Goal: Task Accomplishment & Management: Complete application form

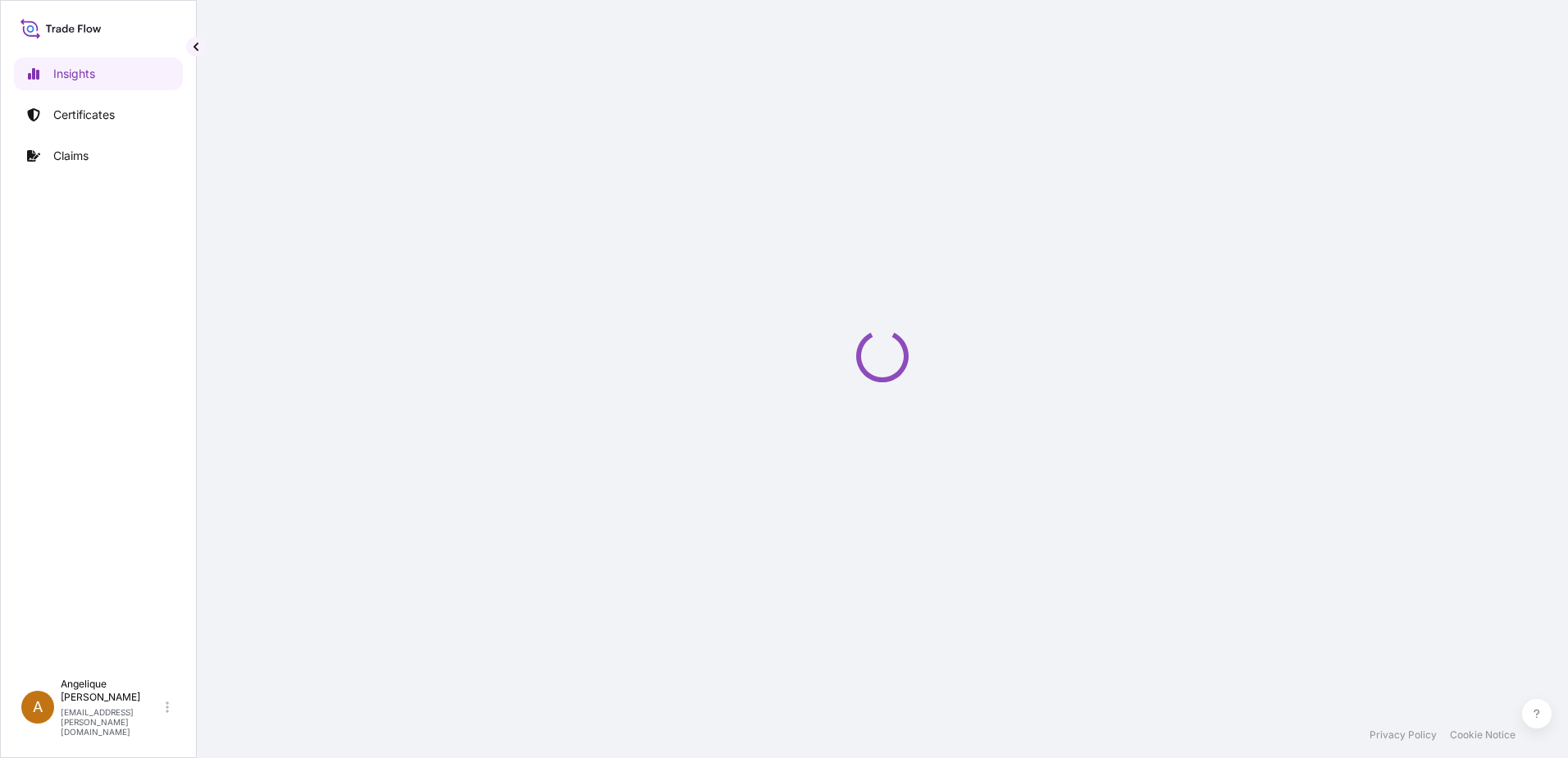
select select "2025"
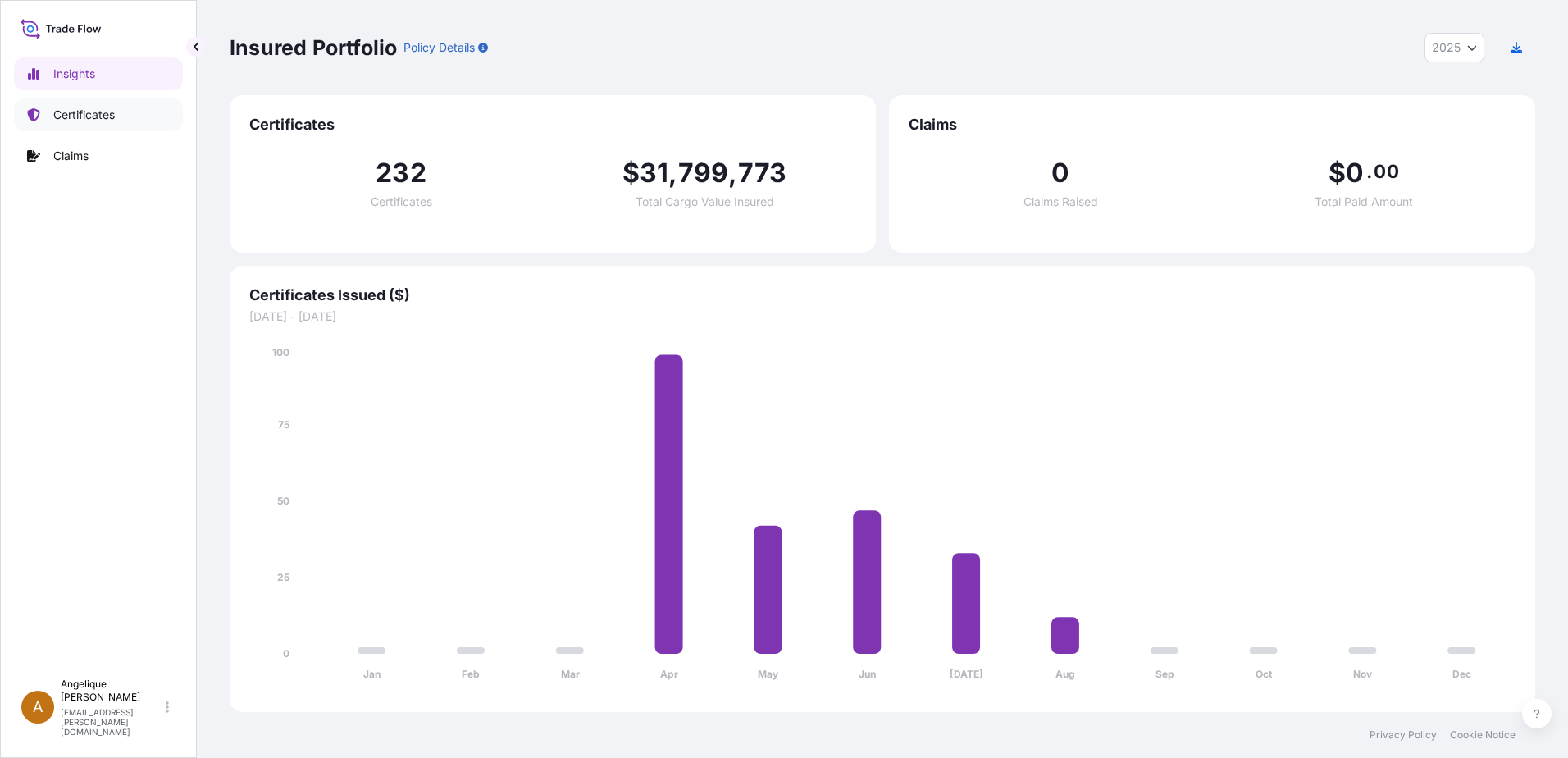
click at [71, 115] on p "Certificates" at bounding box center [84, 115] width 62 height 17
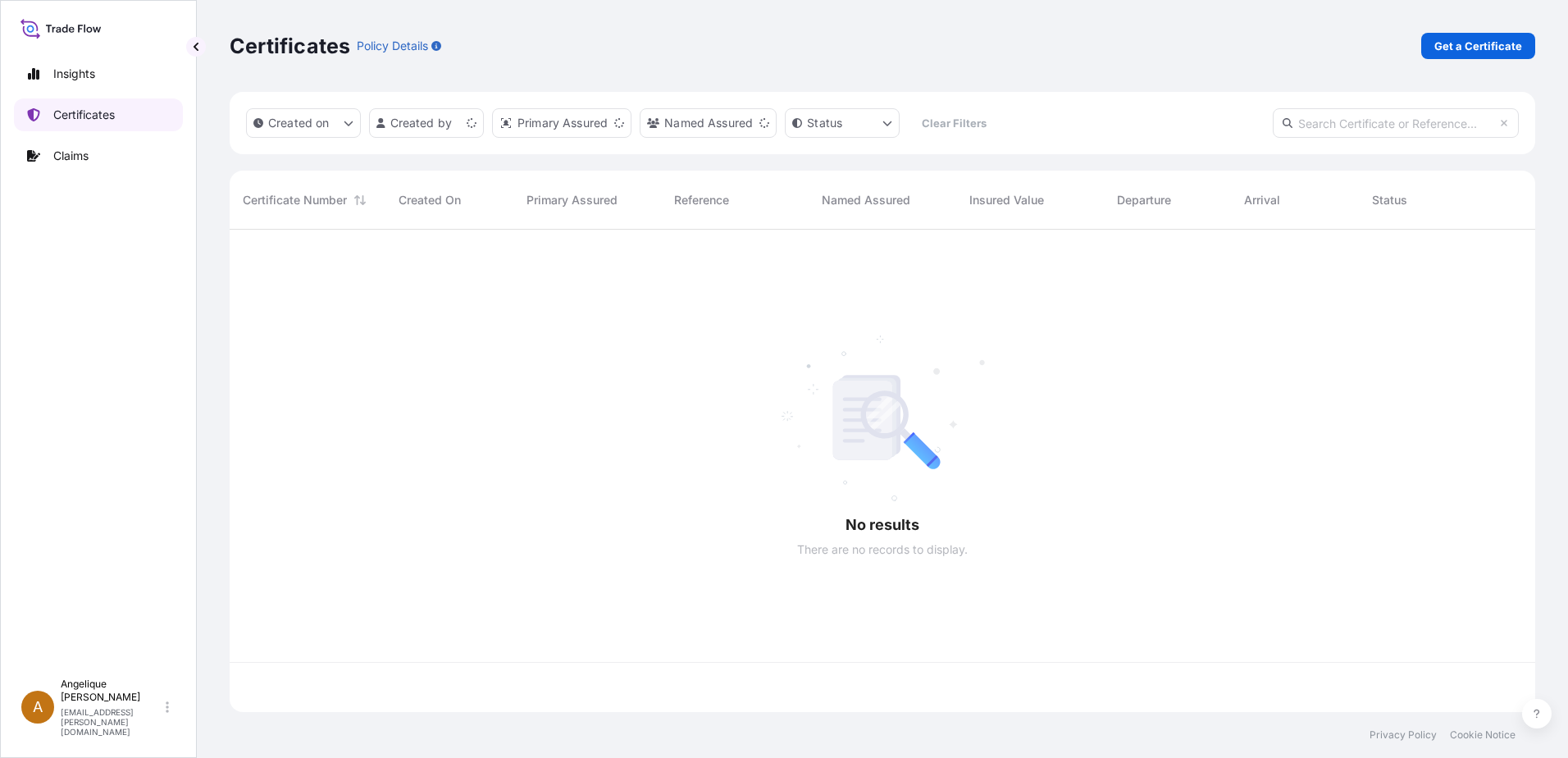
scroll to position [479, 1293]
click at [1496, 43] on p "Get a Certificate" at bounding box center [1478, 46] width 88 height 17
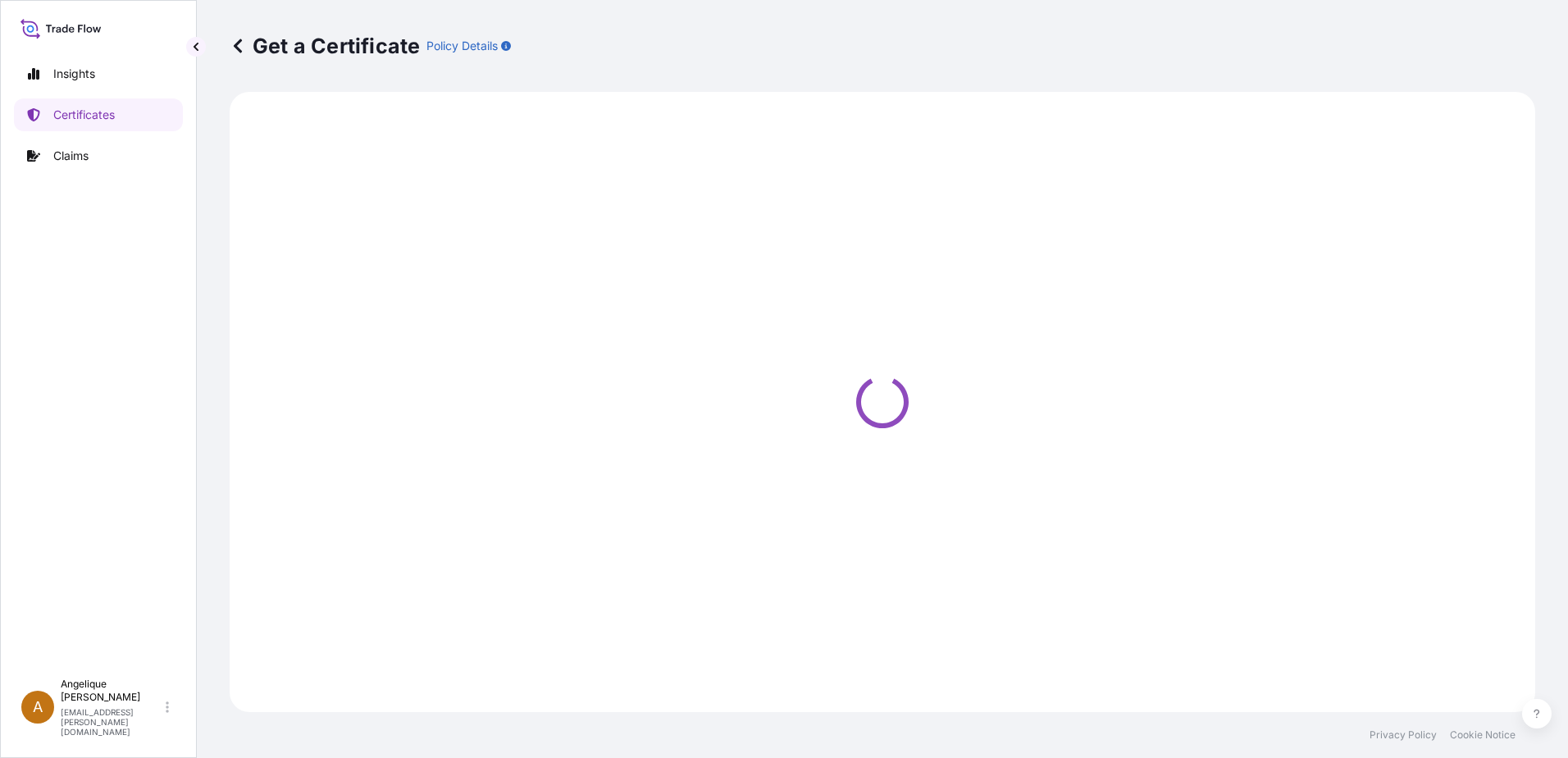
select select "Barge"
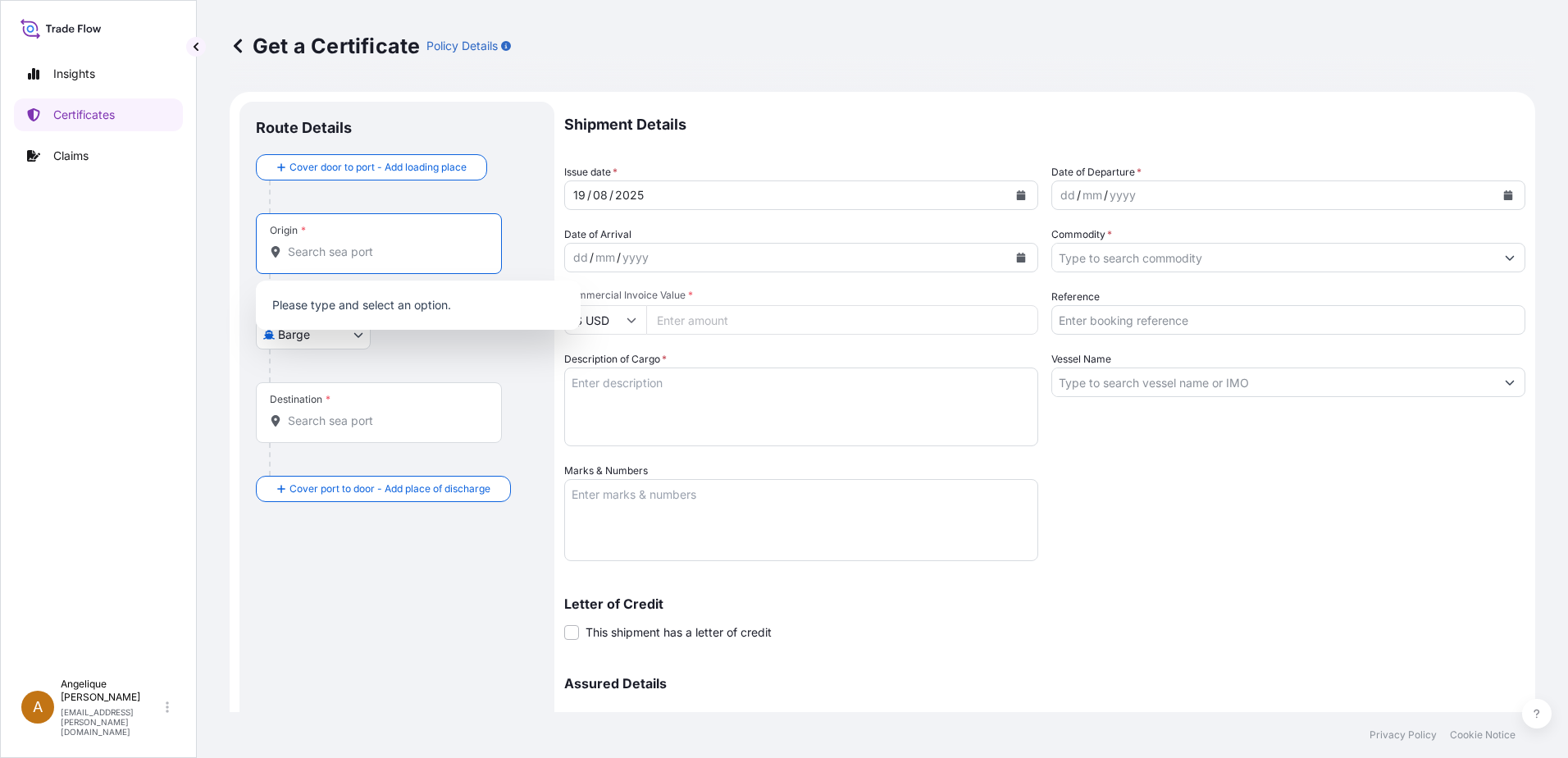
click at [302, 254] on input "Origin *" at bounding box center [385, 252] width 194 height 17
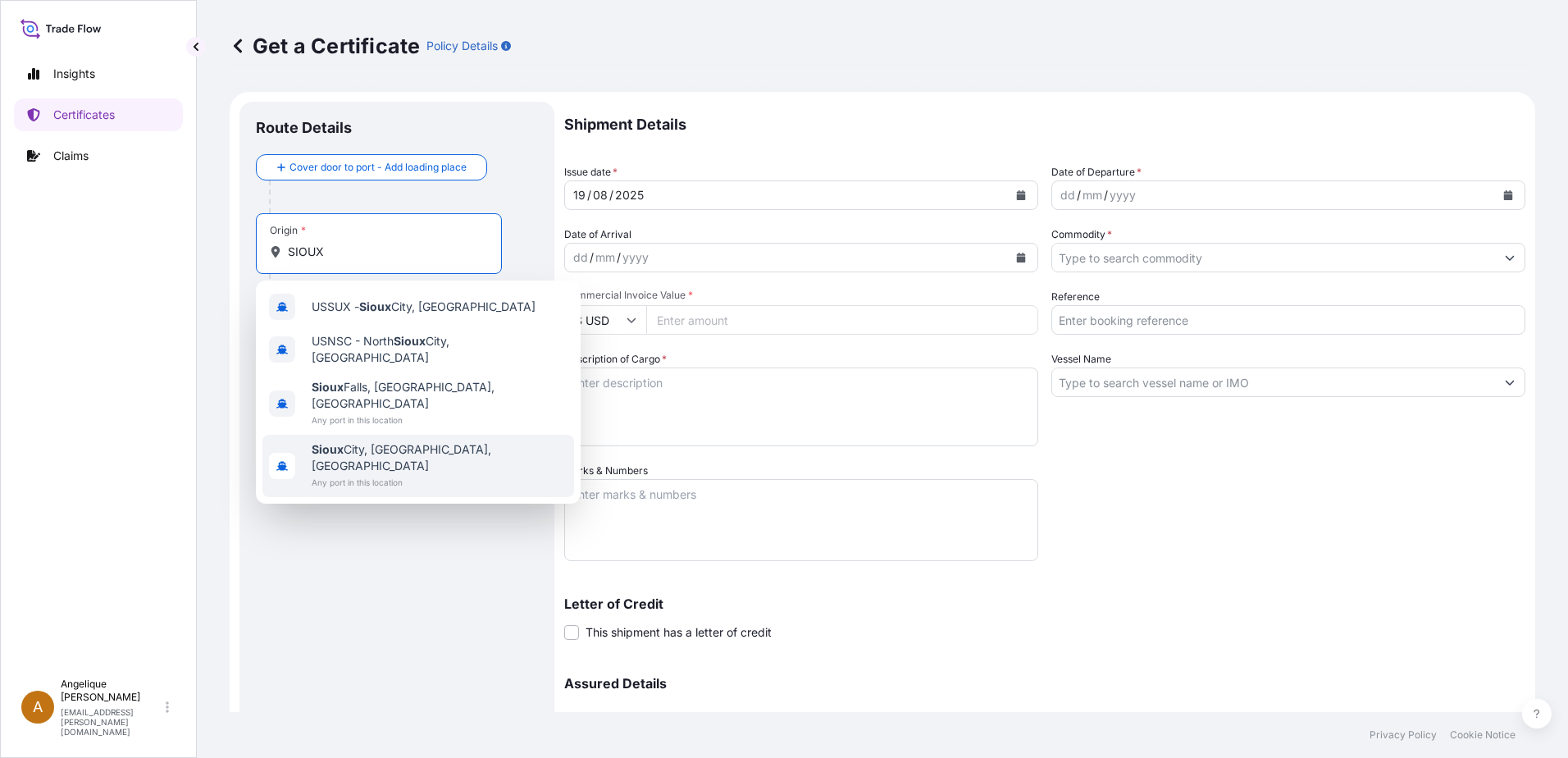
click at [436, 435] on div "[GEOGRAPHIC_DATA], [GEOGRAPHIC_DATA], [GEOGRAPHIC_DATA] Any port in this locati…" at bounding box center [417, 466] width 311 height 63
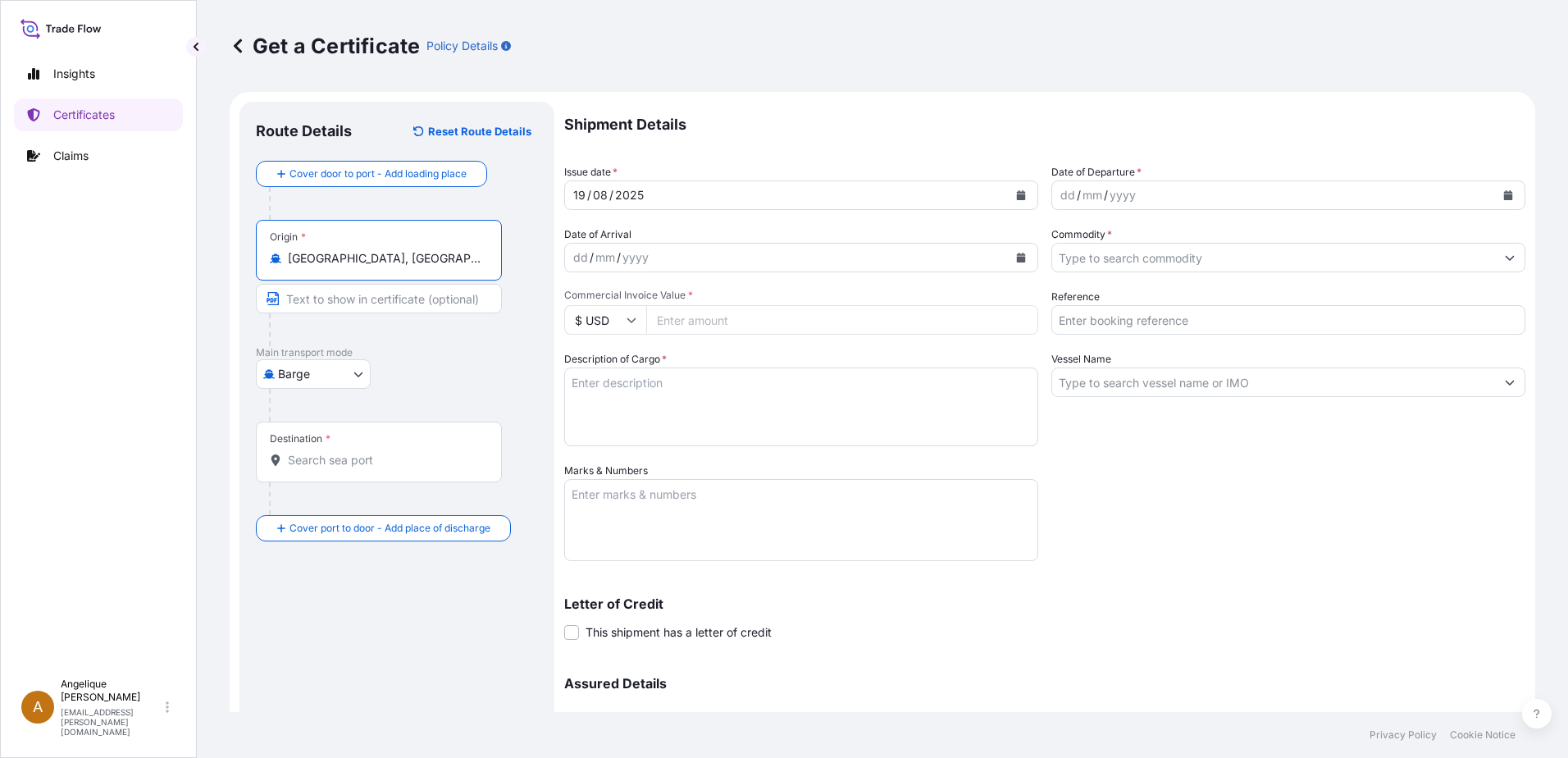
type input "[GEOGRAPHIC_DATA], [GEOGRAPHIC_DATA], [GEOGRAPHIC_DATA]"
click at [363, 376] on body "Insights Certificates Claims A [PERSON_NAME] [PERSON_NAME][EMAIL_ADDRESS][PERSO…" at bounding box center [784, 379] width 1568 height 758
click at [304, 508] on span "Ocean Vessel" at bounding box center [323, 505] width 73 height 17
select select "Ocean Vessel"
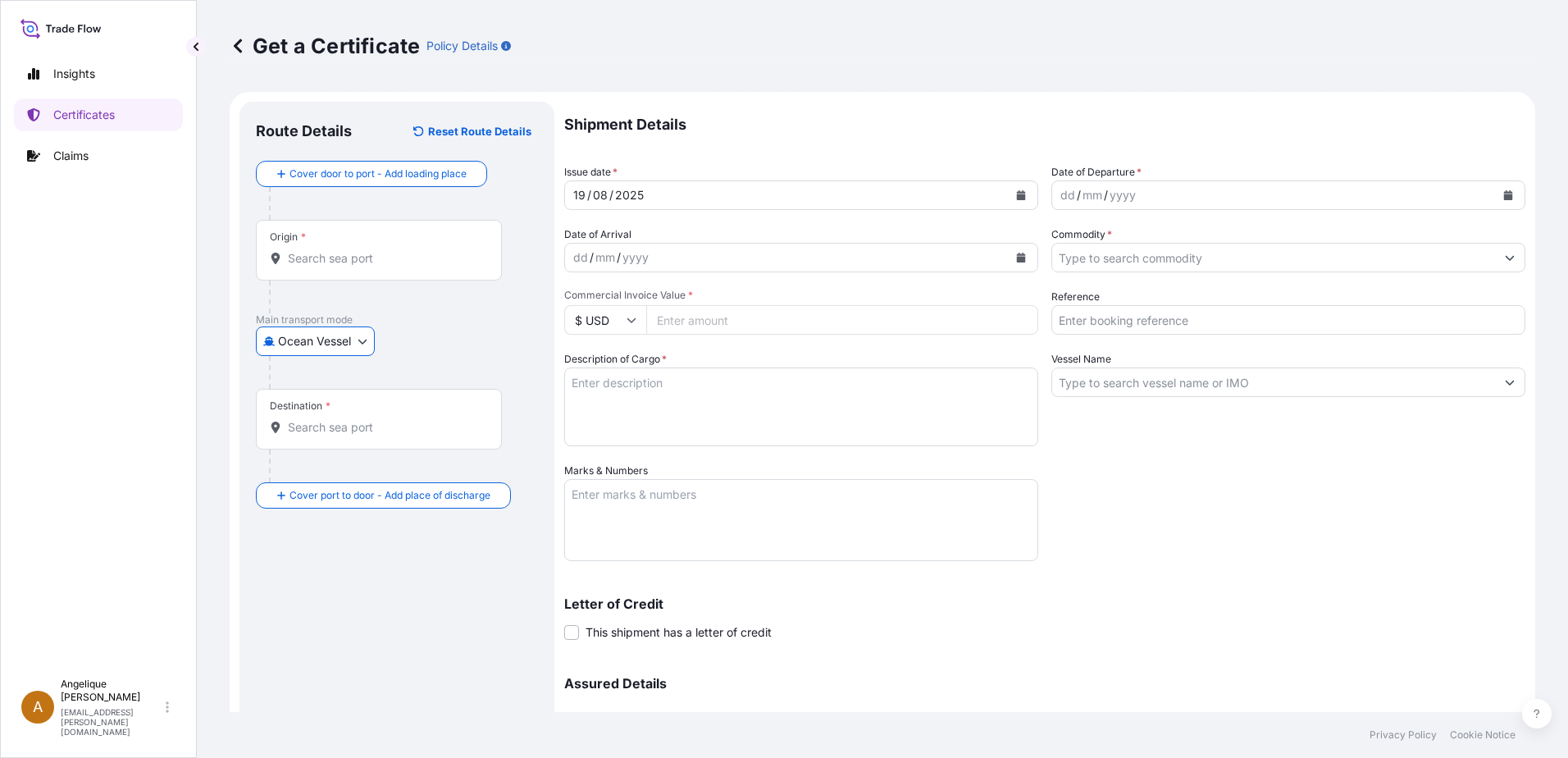
click at [321, 262] on input "Origin *" at bounding box center [385, 259] width 194 height 17
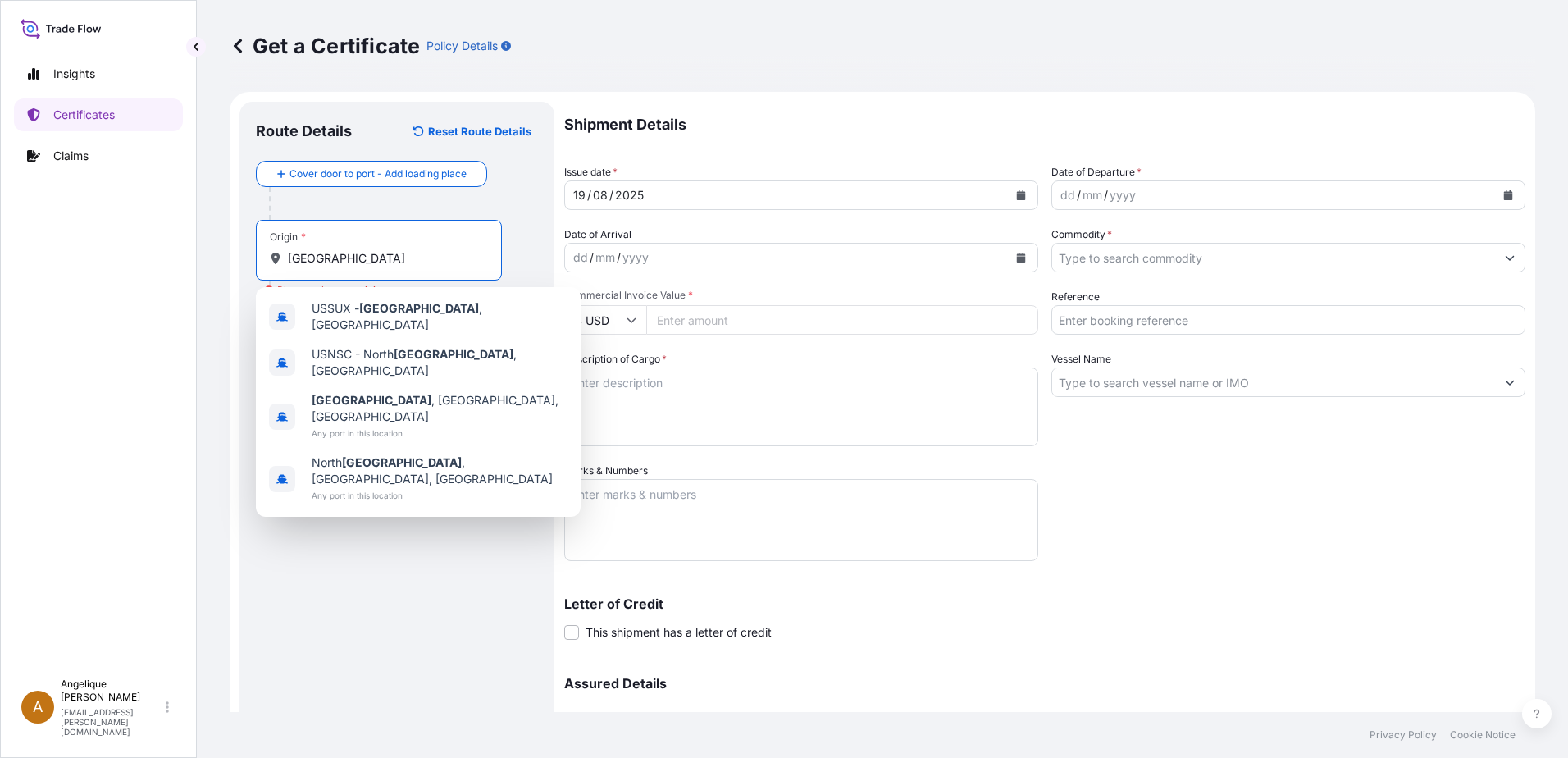
click at [368, 251] on input "[GEOGRAPHIC_DATA]" at bounding box center [385, 259] width 194 height 17
click at [346, 392] on span "[GEOGRAPHIC_DATA] , [GEOGRAPHIC_DATA], [GEOGRAPHIC_DATA]" at bounding box center [439, 408] width 256 height 33
type input "[GEOGRAPHIC_DATA], [GEOGRAPHIC_DATA], [GEOGRAPHIC_DATA]"
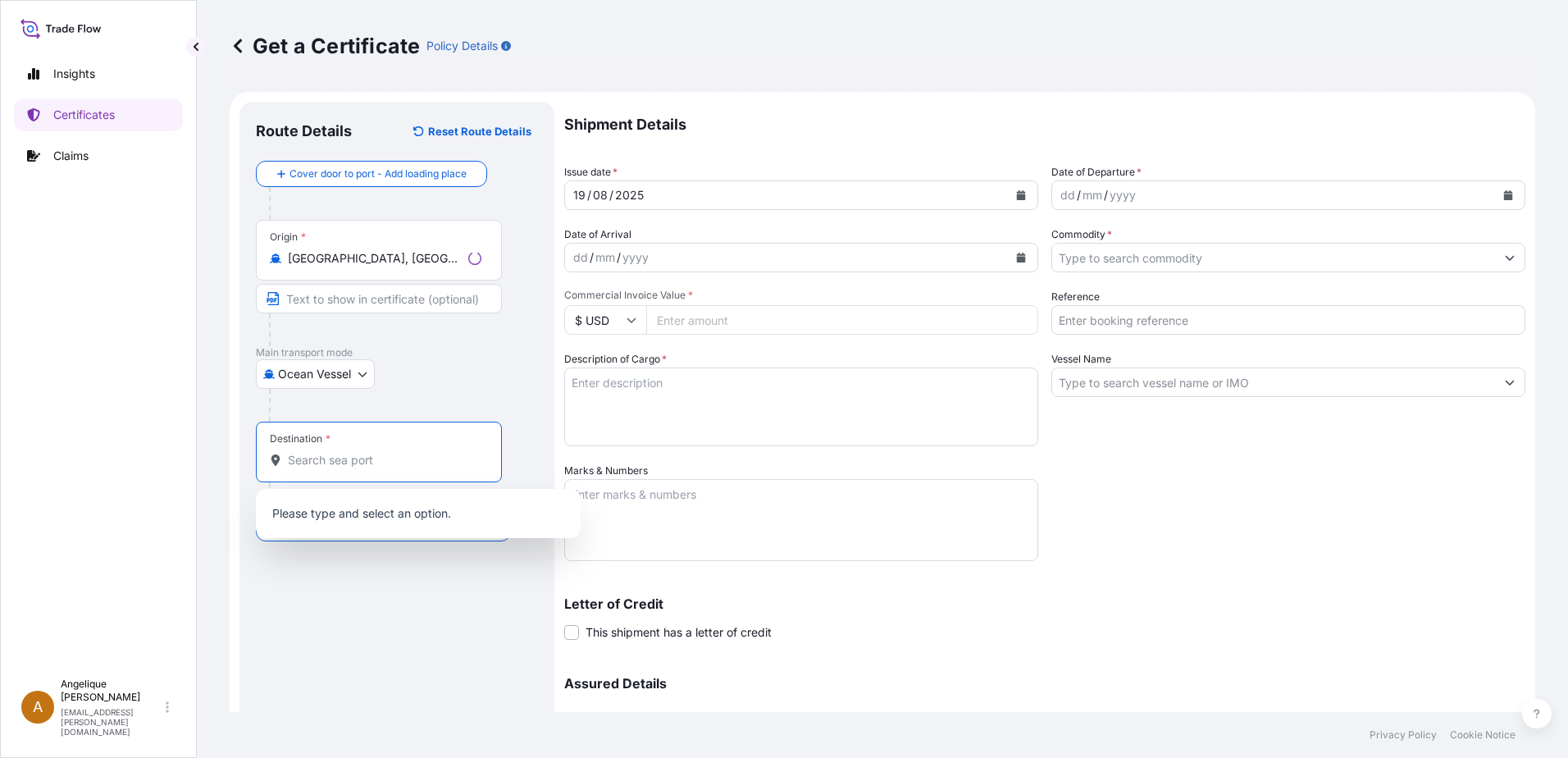
click at [293, 459] on input "Destination *" at bounding box center [385, 460] width 194 height 17
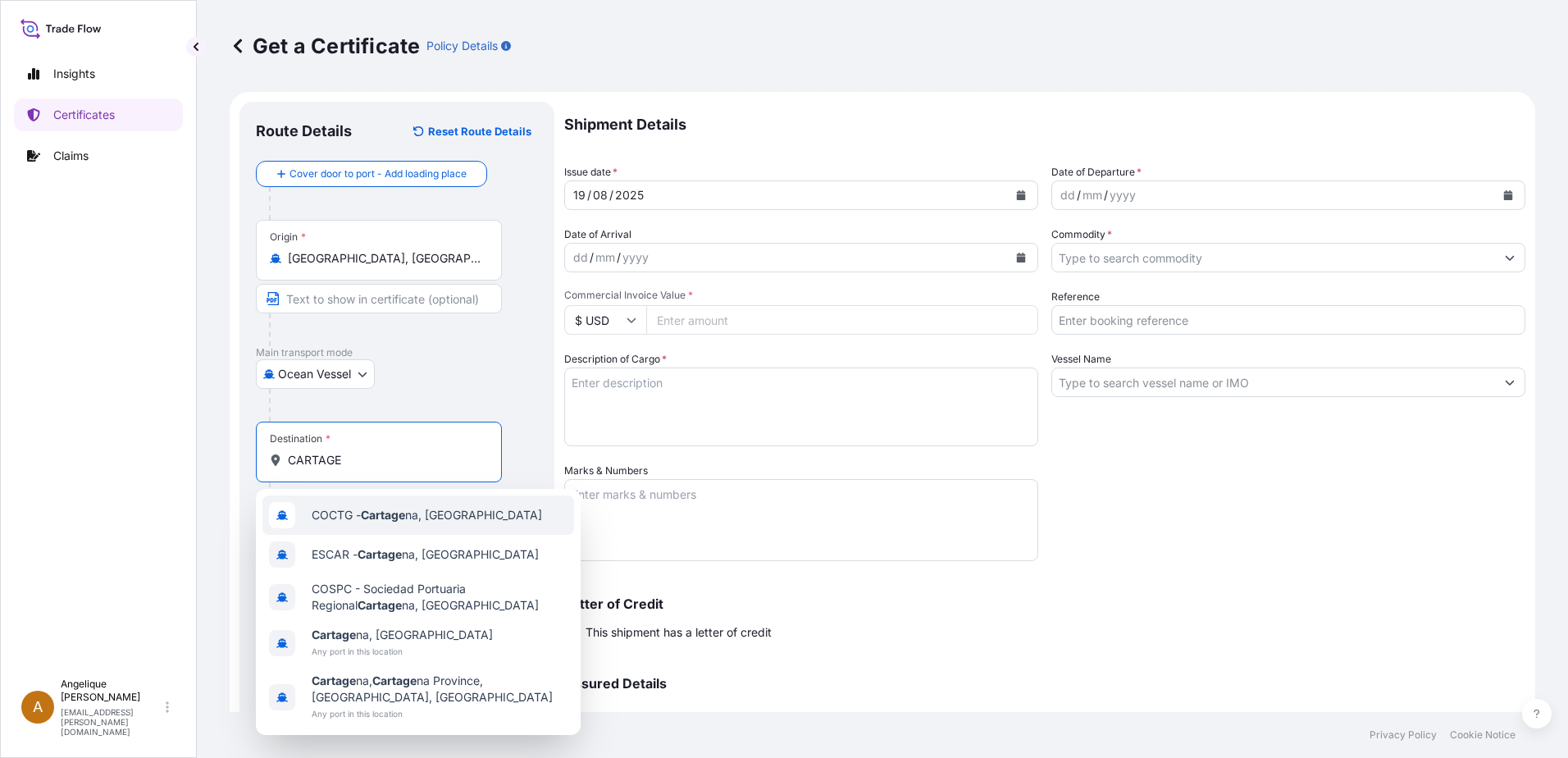
click at [427, 511] on span "COCTG - Cartage na, [GEOGRAPHIC_DATA]" at bounding box center [426, 515] width 230 height 17
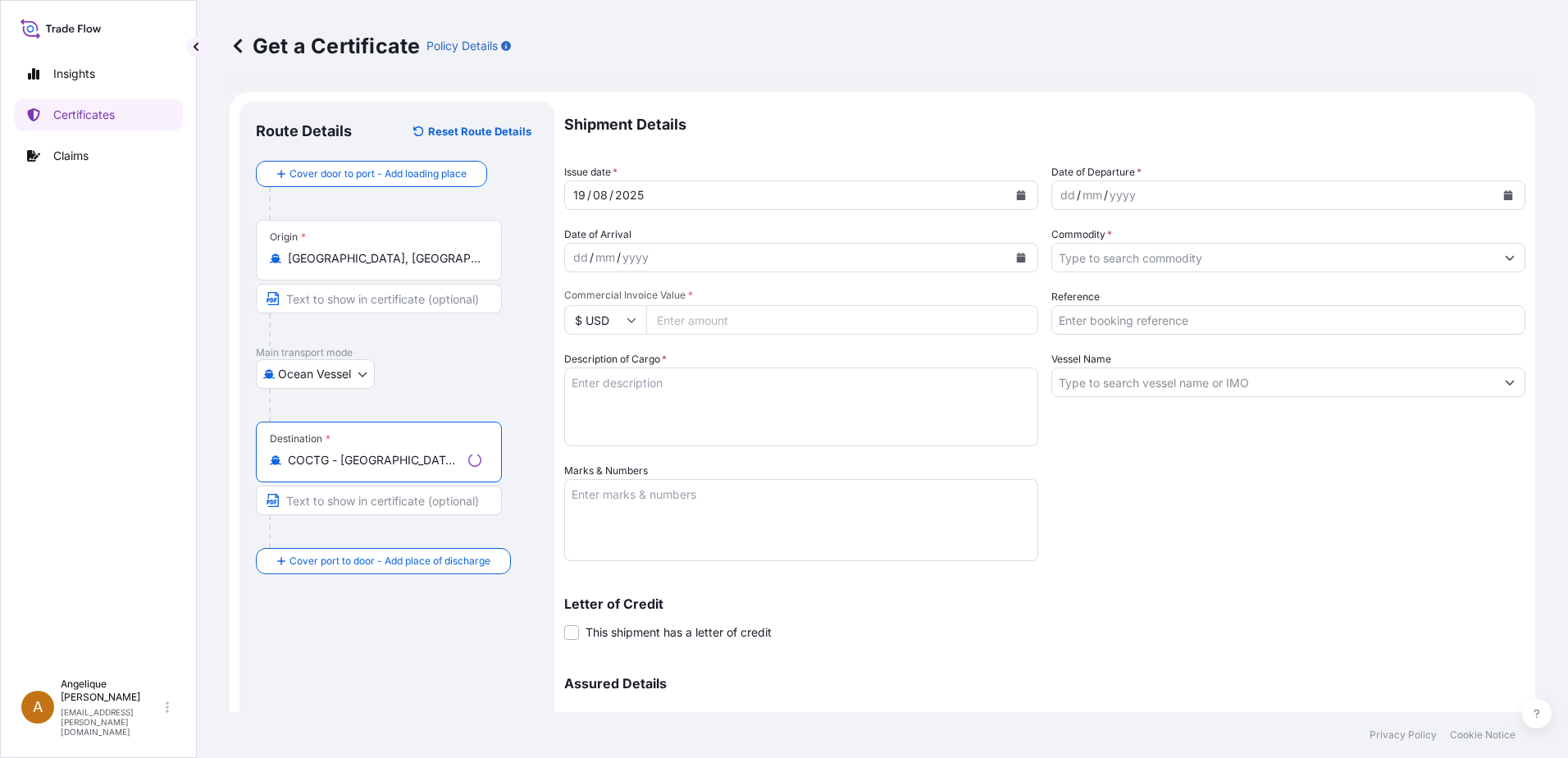
type input "COCTG - [GEOGRAPHIC_DATA], [GEOGRAPHIC_DATA]"
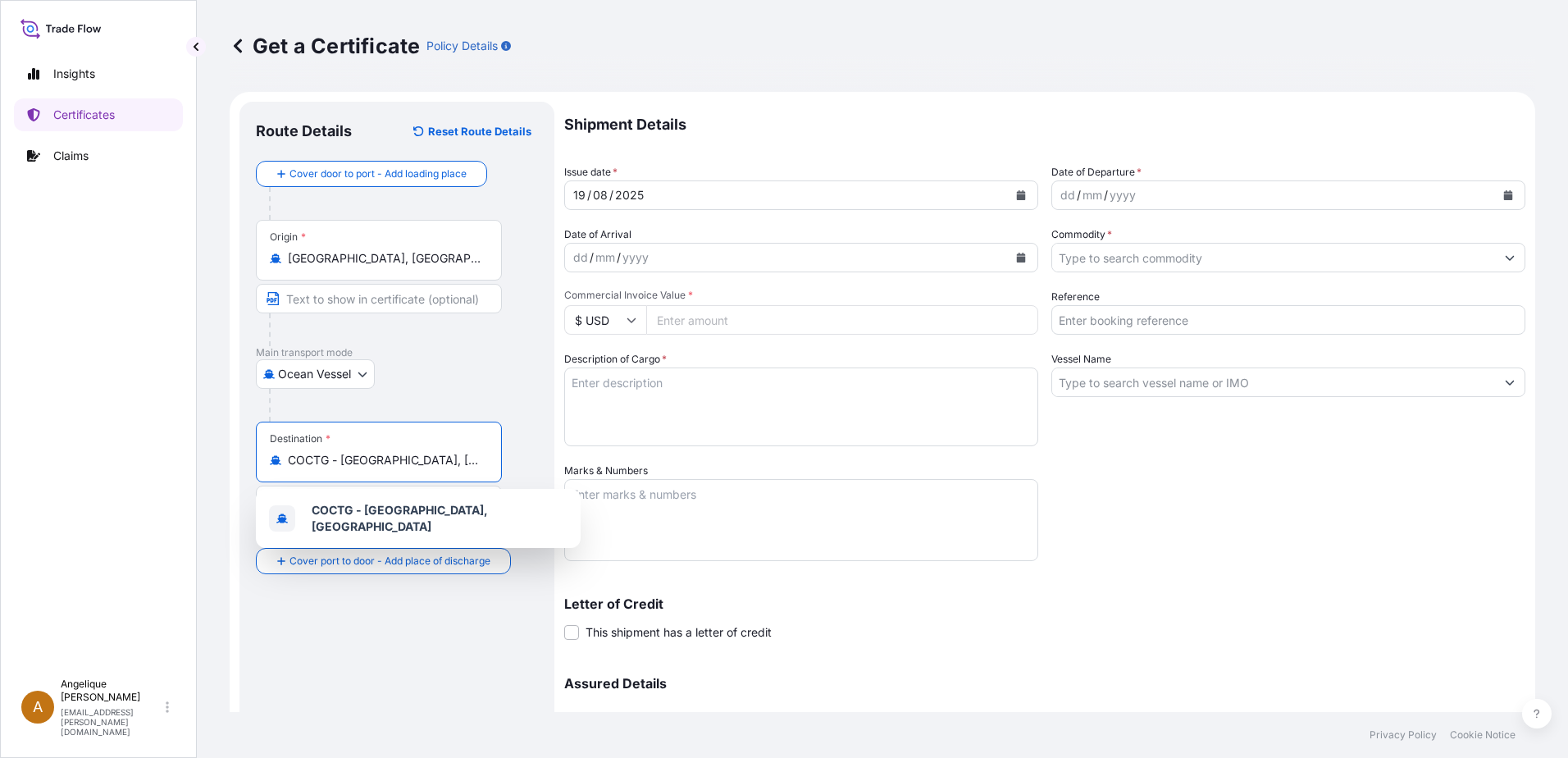
click at [1504, 195] on icon "Calendar" at bounding box center [1508, 195] width 9 height 10
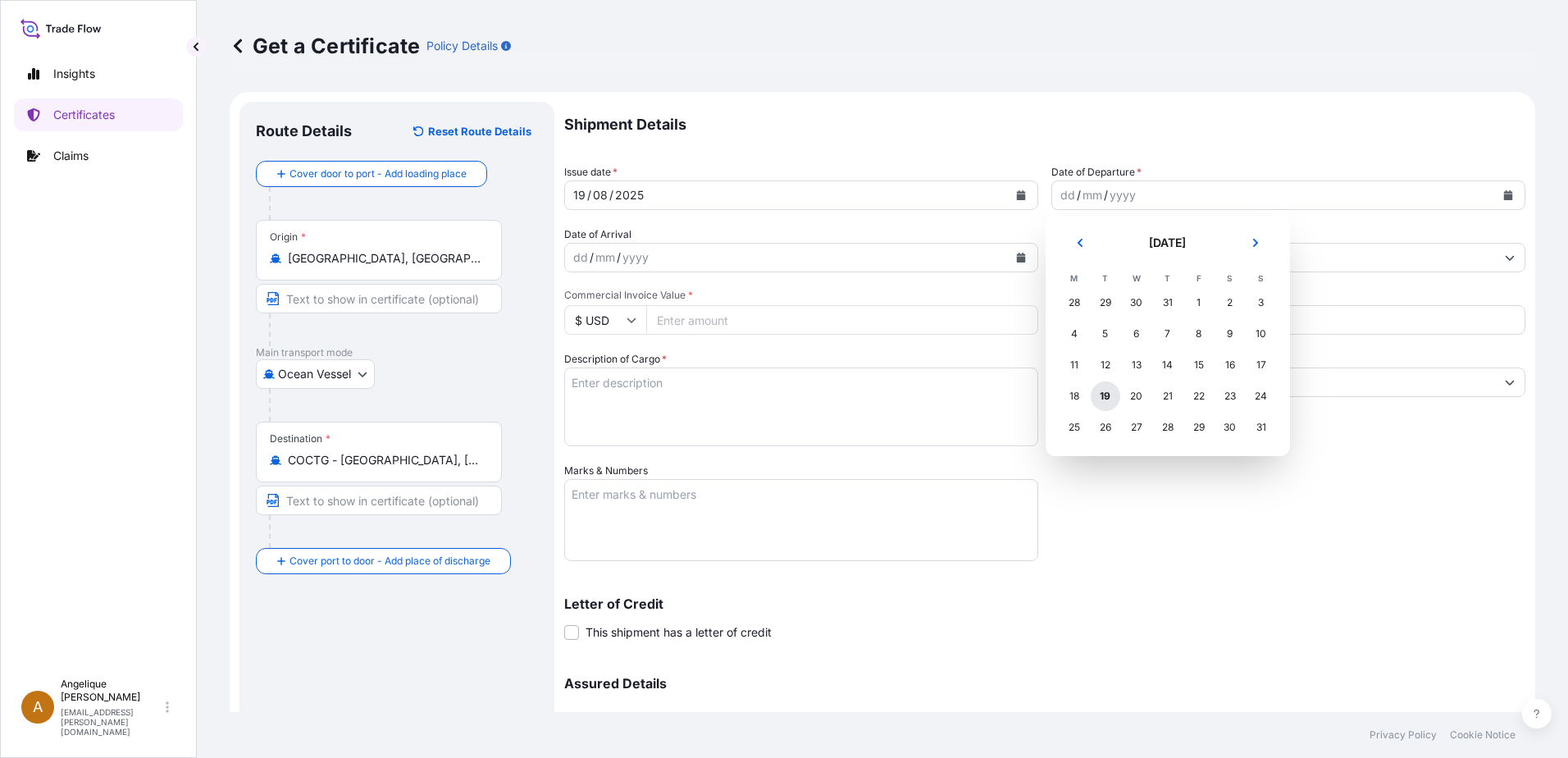
click at [1107, 397] on div "19" at bounding box center [1105, 396] width 29 height 29
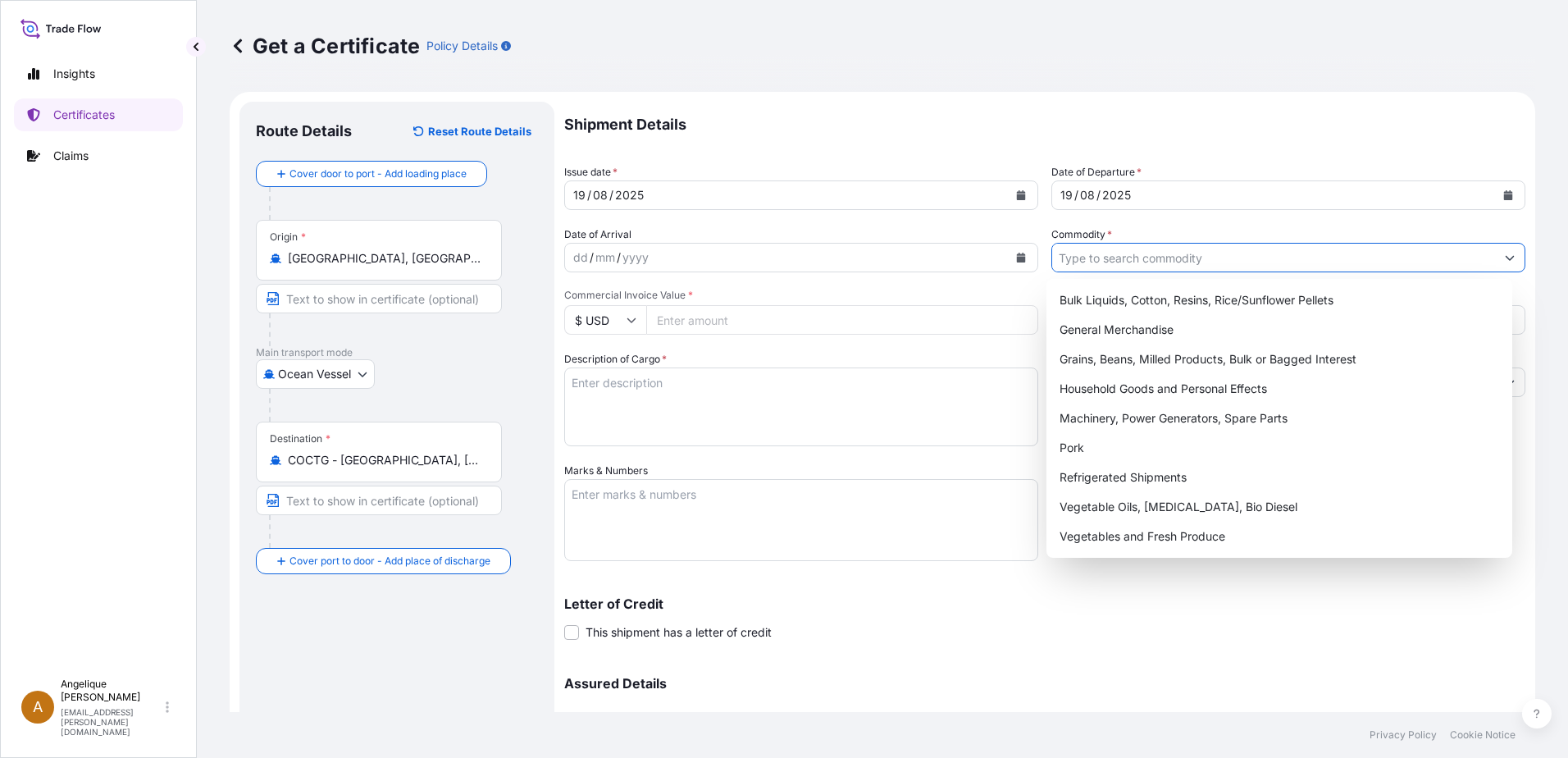
click at [1093, 258] on input "Commodity *" at bounding box center [1273, 257] width 443 height 29
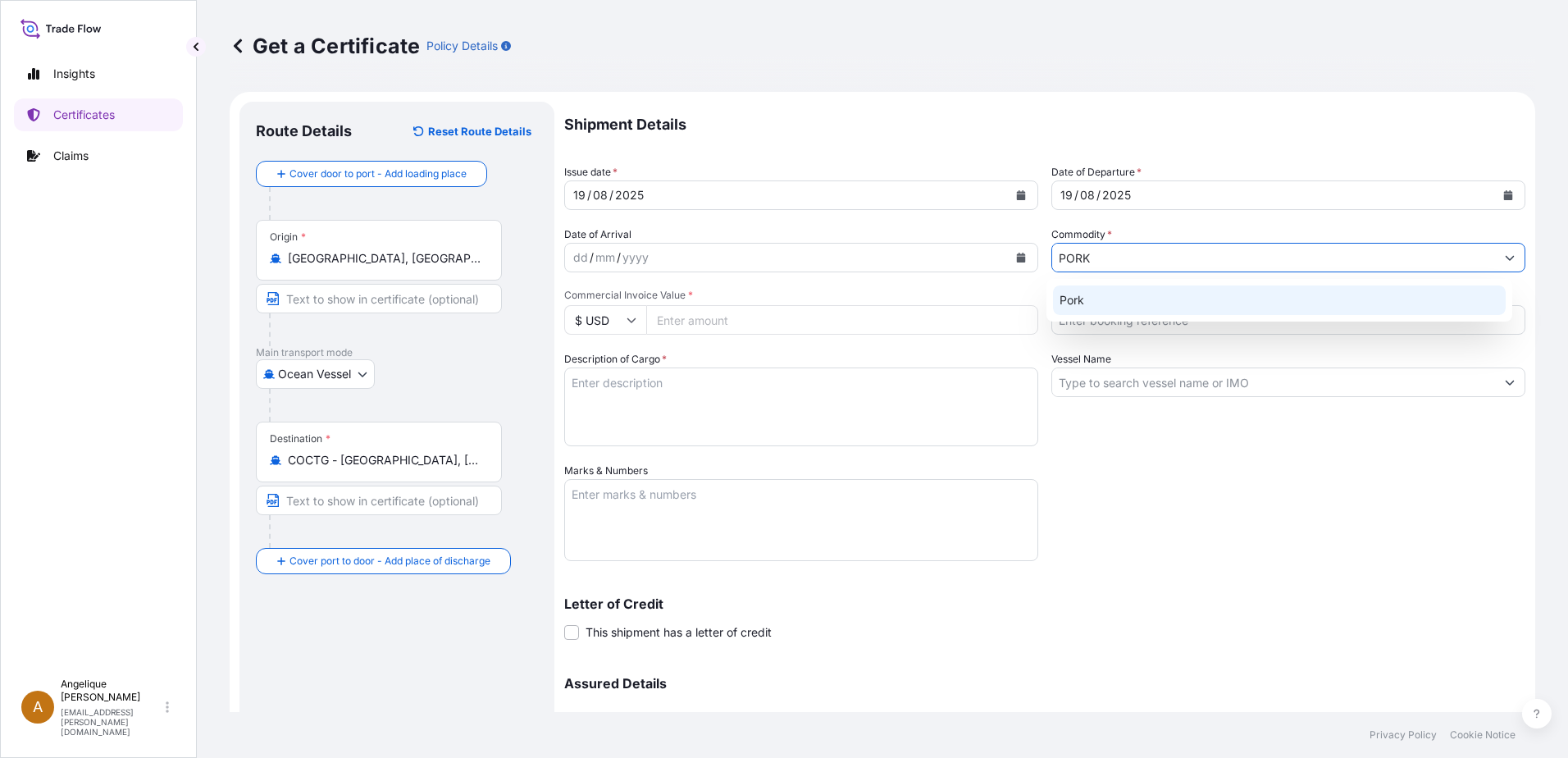
click at [1097, 301] on div "Pork" at bounding box center [1279, 300] width 453 height 29
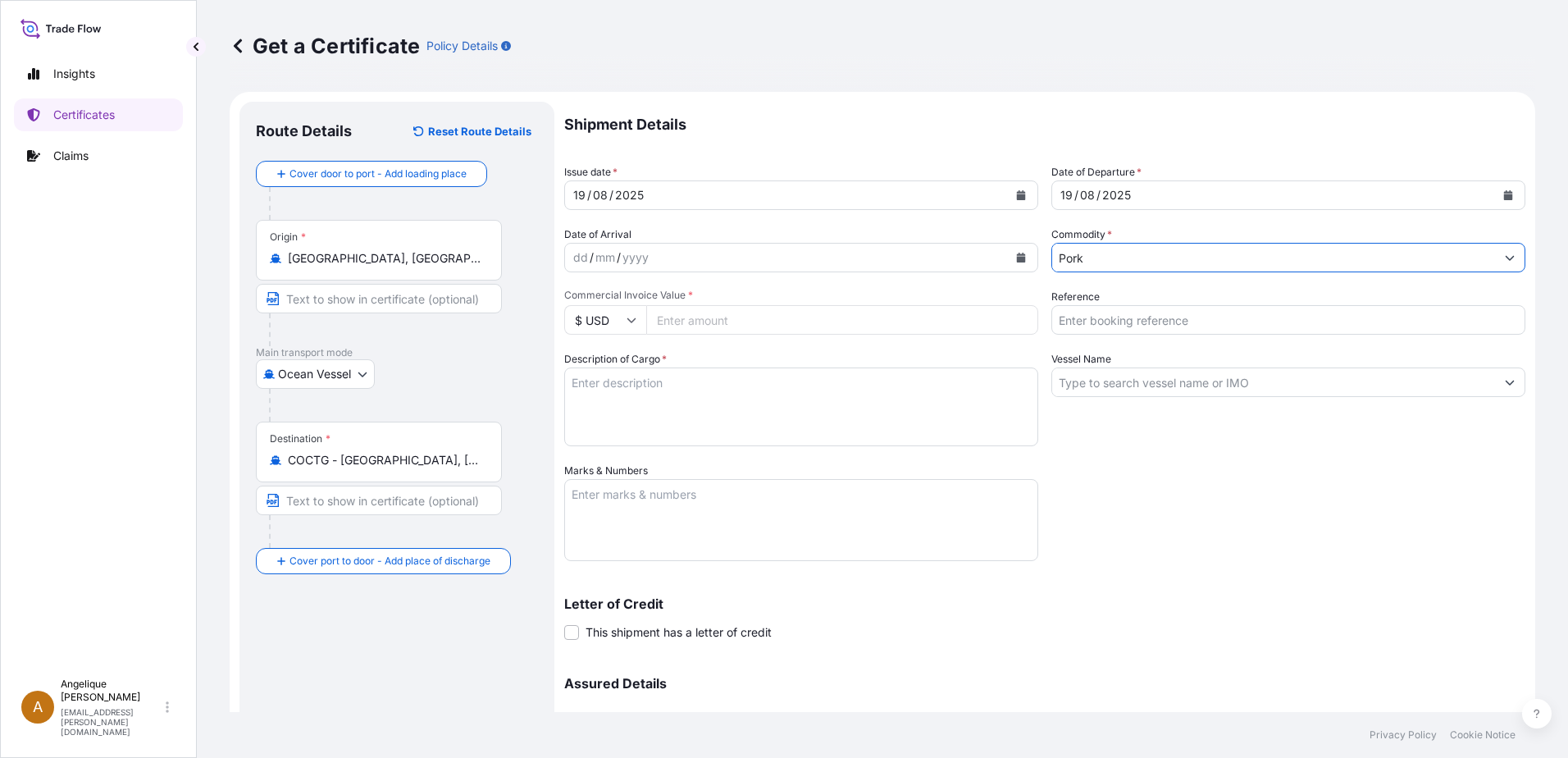
type input "Pork"
click at [673, 315] on input "Commercial Invoice Value *" at bounding box center [842, 320] width 392 height 29
type input "58225.28"
type input "2890650"
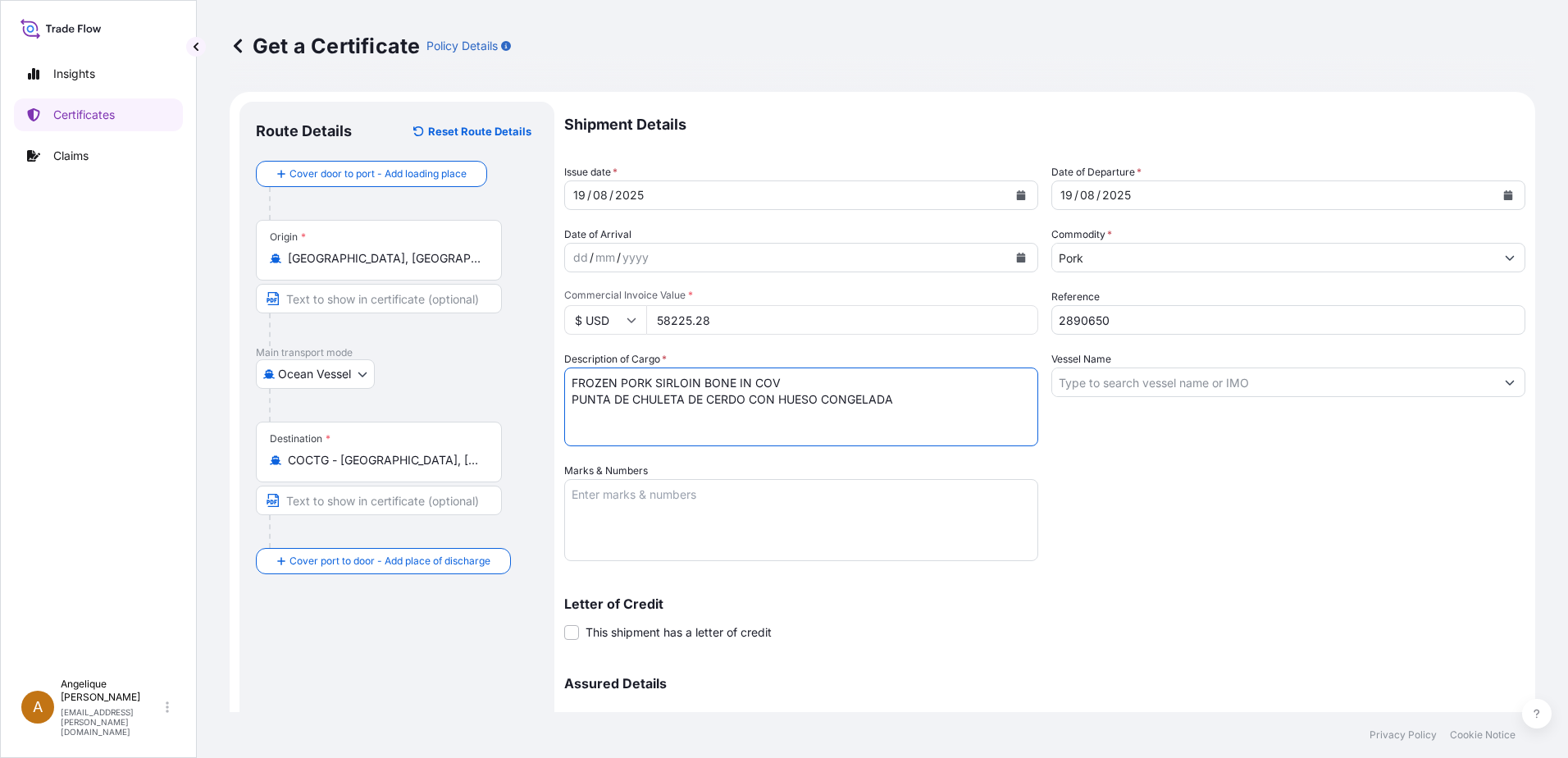
type textarea "FROZEN PORK SIRLOIN BONE IN COV PUNTA DE CHULETA DE CERDO CON HUESO CONGELADA"
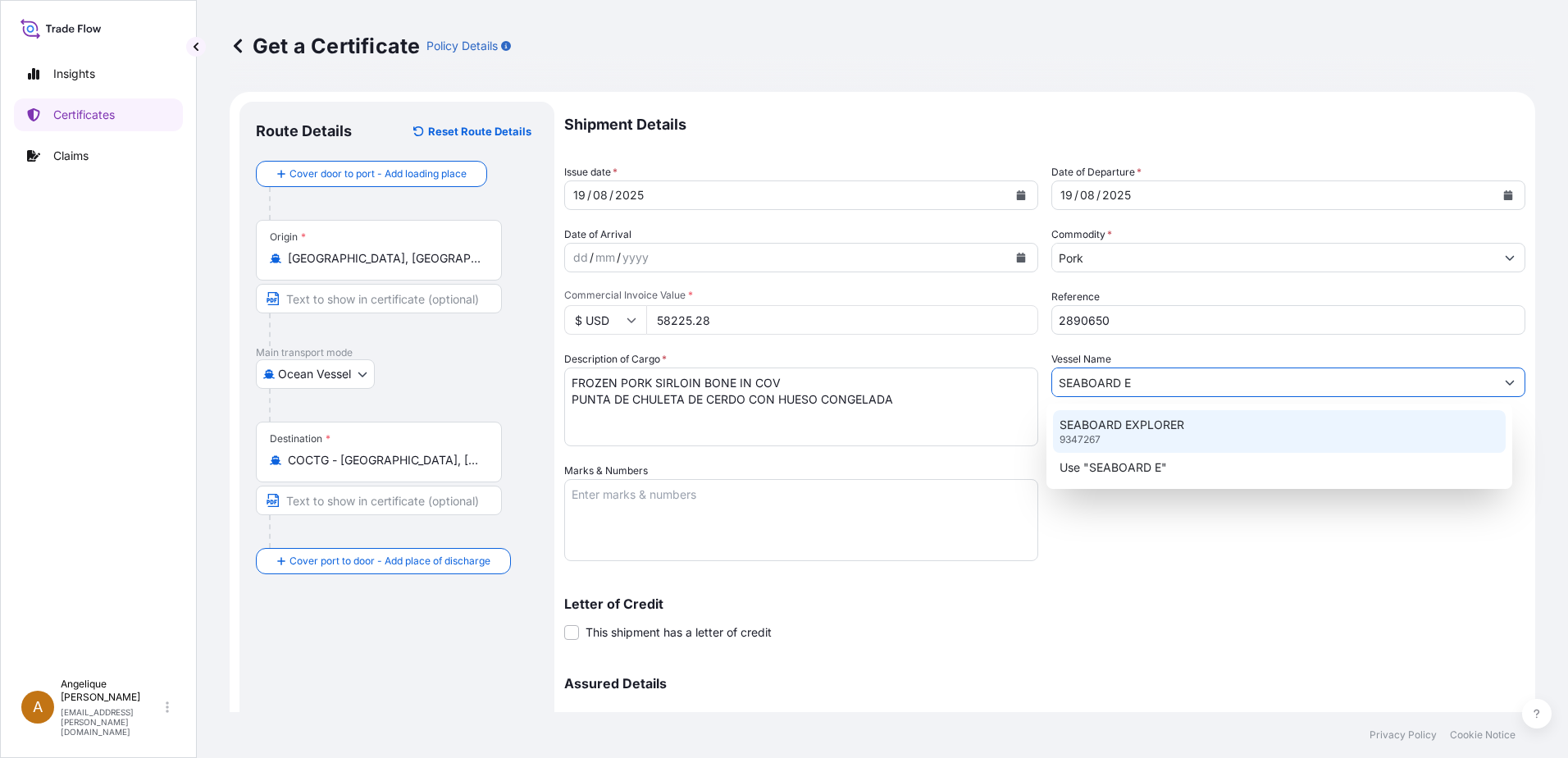
click at [1098, 421] on p "SEABOARD EXPLORER" at bounding box center [1122, 425] width 124 height 17
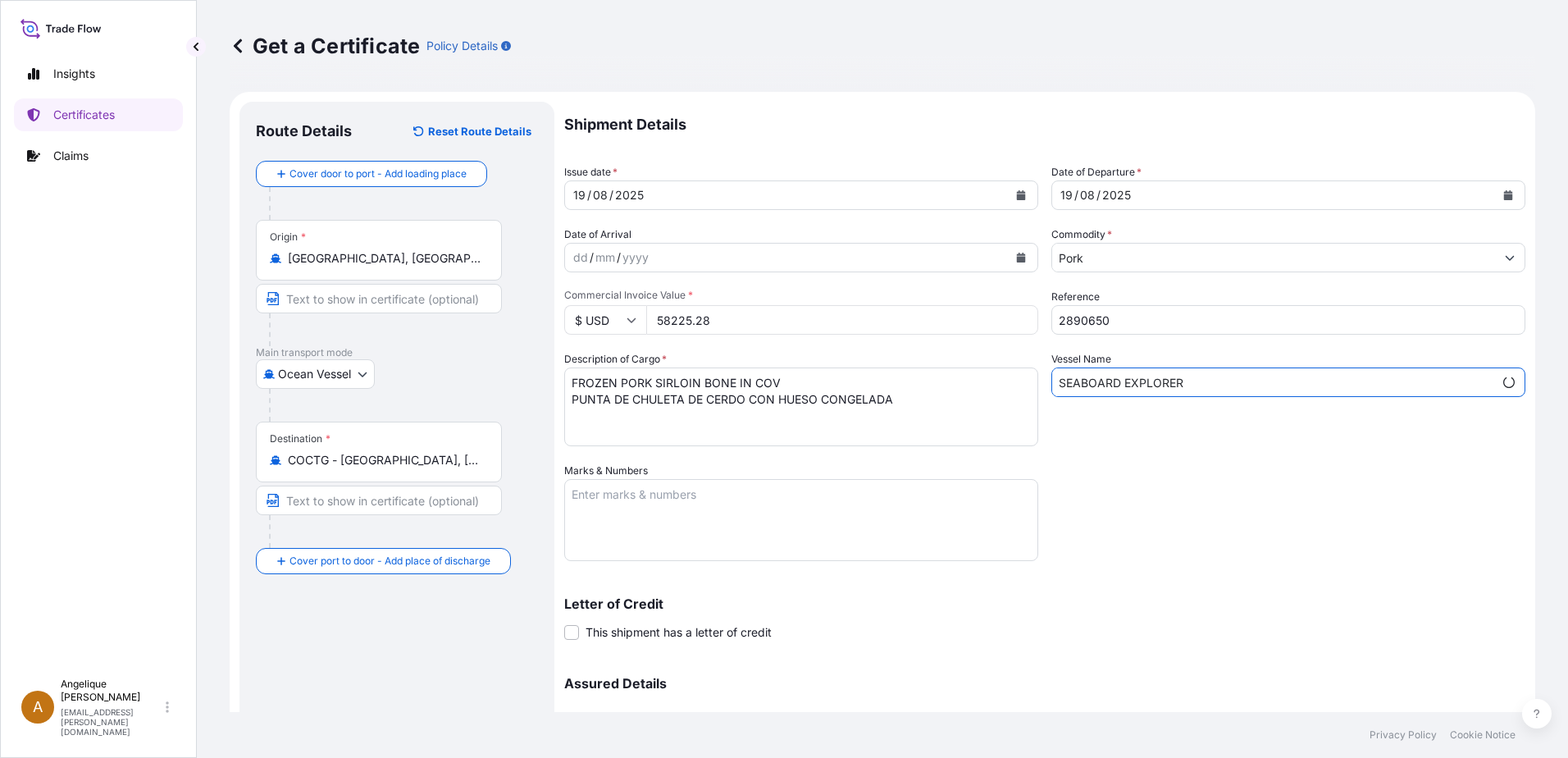
type input "SEABOARD EXPLORER"
click at [608, 509] on textarea "Marks & Numbers" at bounding box center [801, 520] width 474 height 82
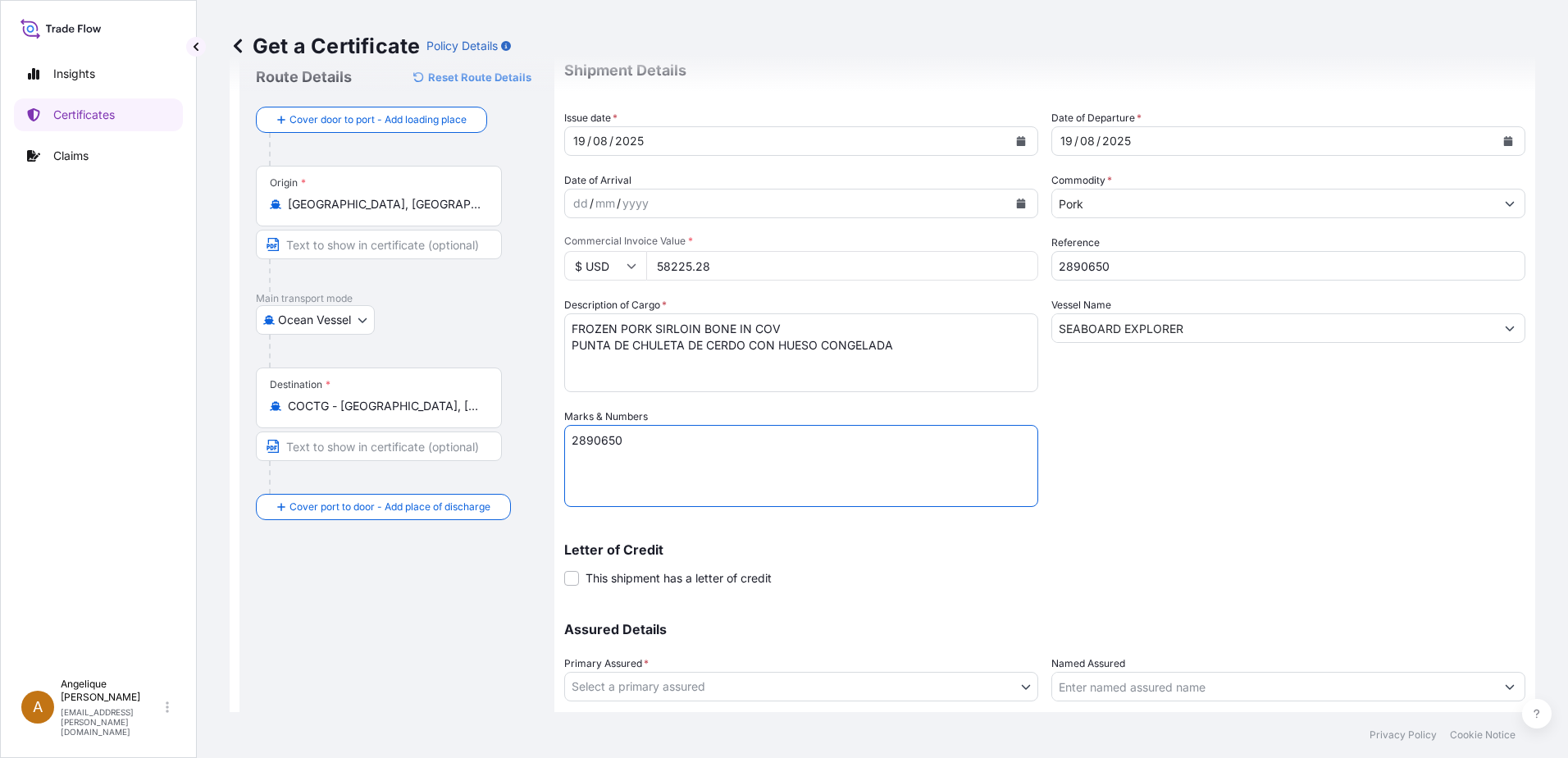
scroll to position [164, 0]
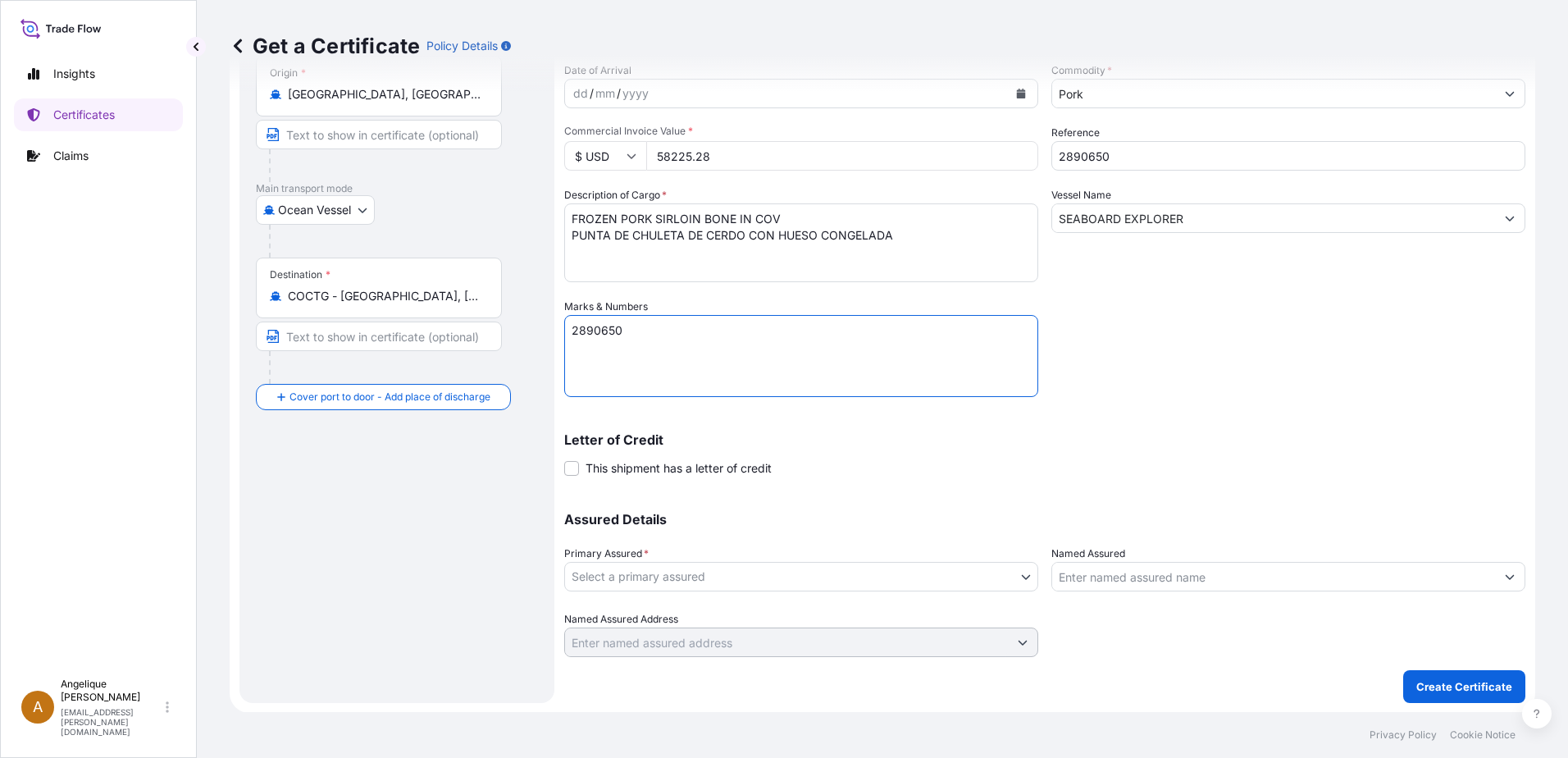
type textarea "2890650"
click at [666, 576] on body "Insights Certificates Claims A [PERSON_NAME] [PERSON_NAME][EMAIL_ADDRESS][PERSO…" at bounding box center [784, 379] width 1568 height 758
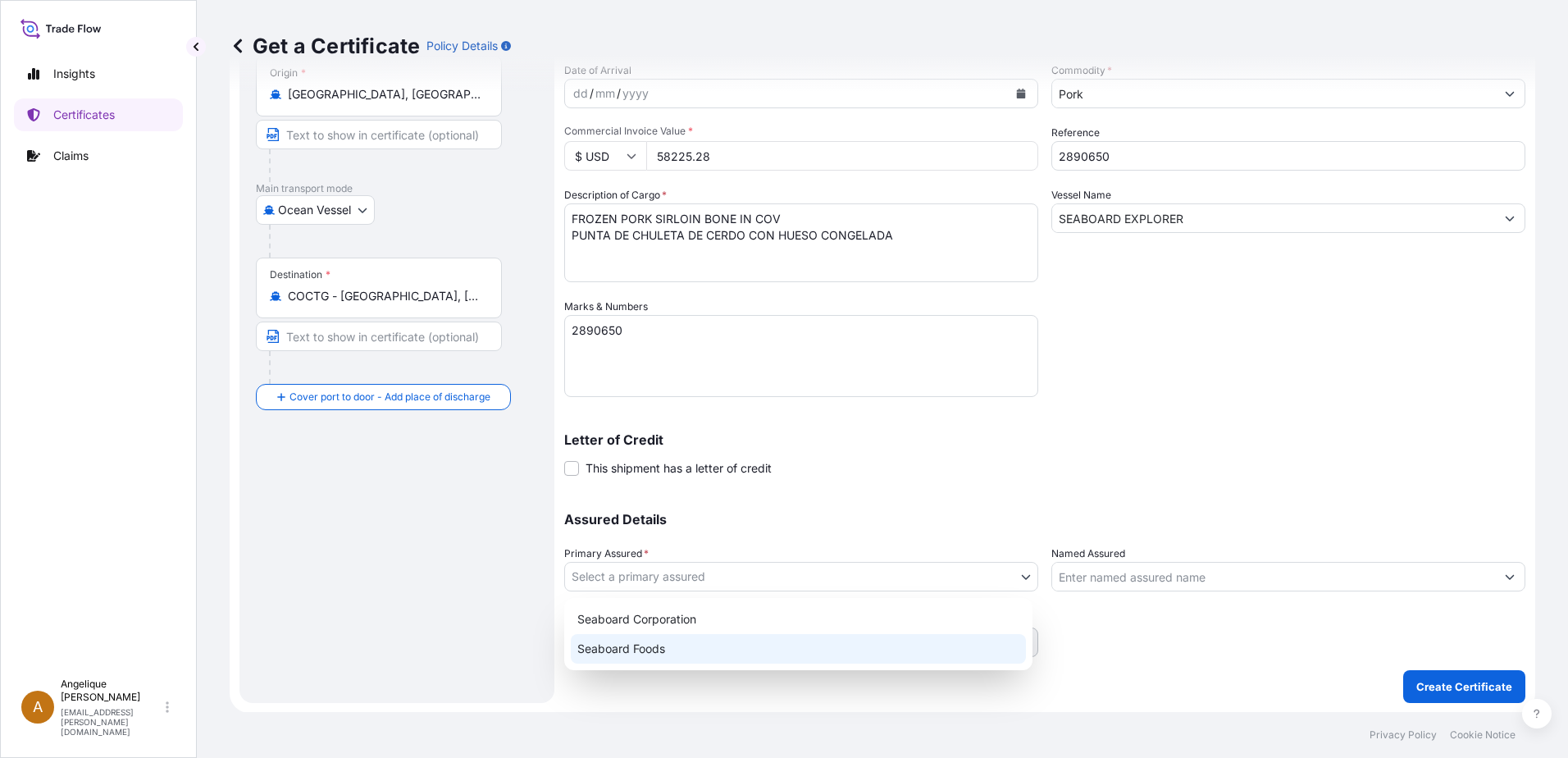
click at [628, 647] on div "Seaboard Foods" at bounding box center [798, 649] width 455 height 29
select select "31638"
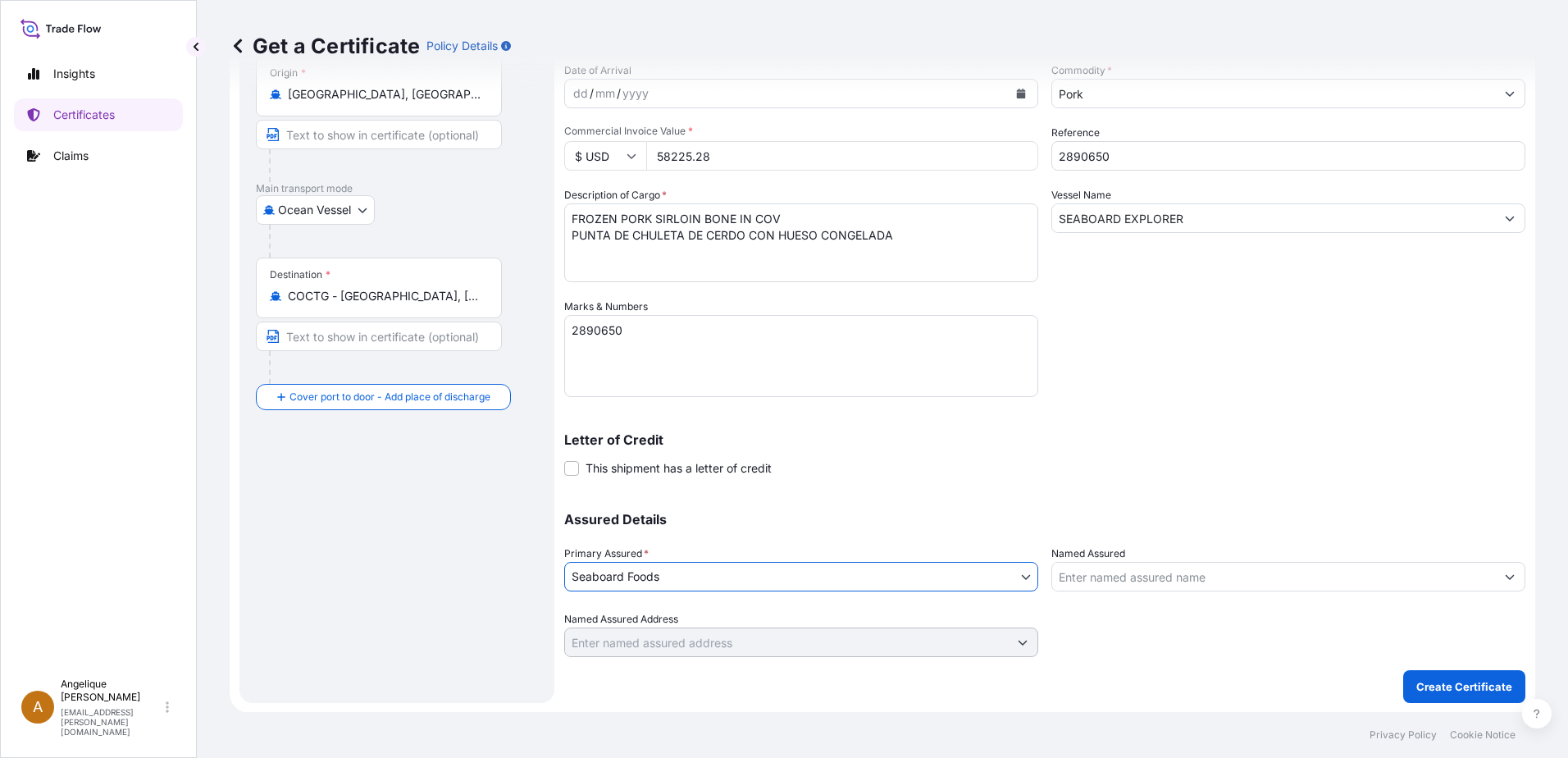
scroll to position [165, 0]
click at [1455, 690] on p "Create Certificate" at bounding box center [1464, 686] width 96 height 17
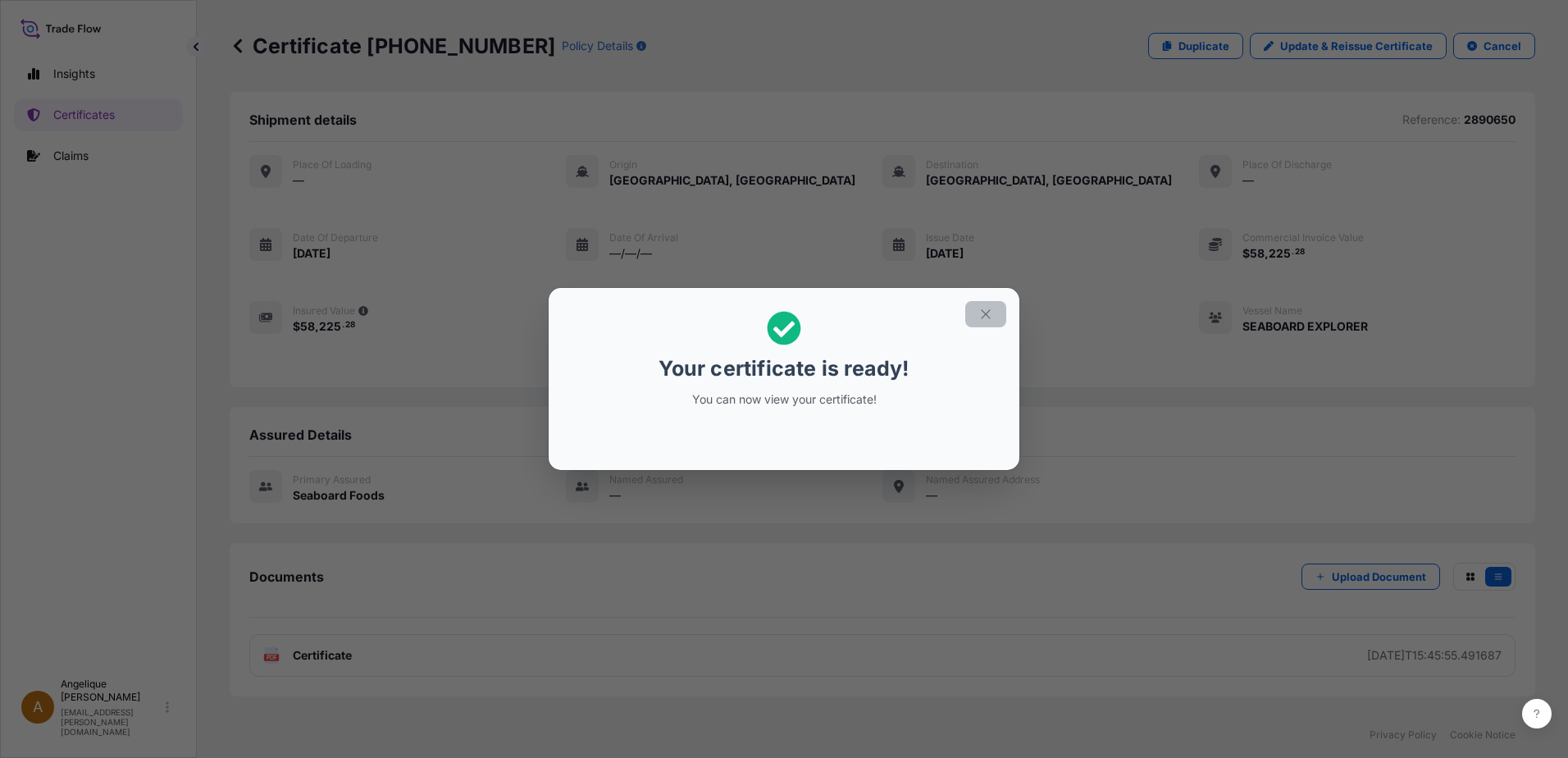
click at [988, 313] on icon "button" at bounding box center [986, 315] width 15 height 15
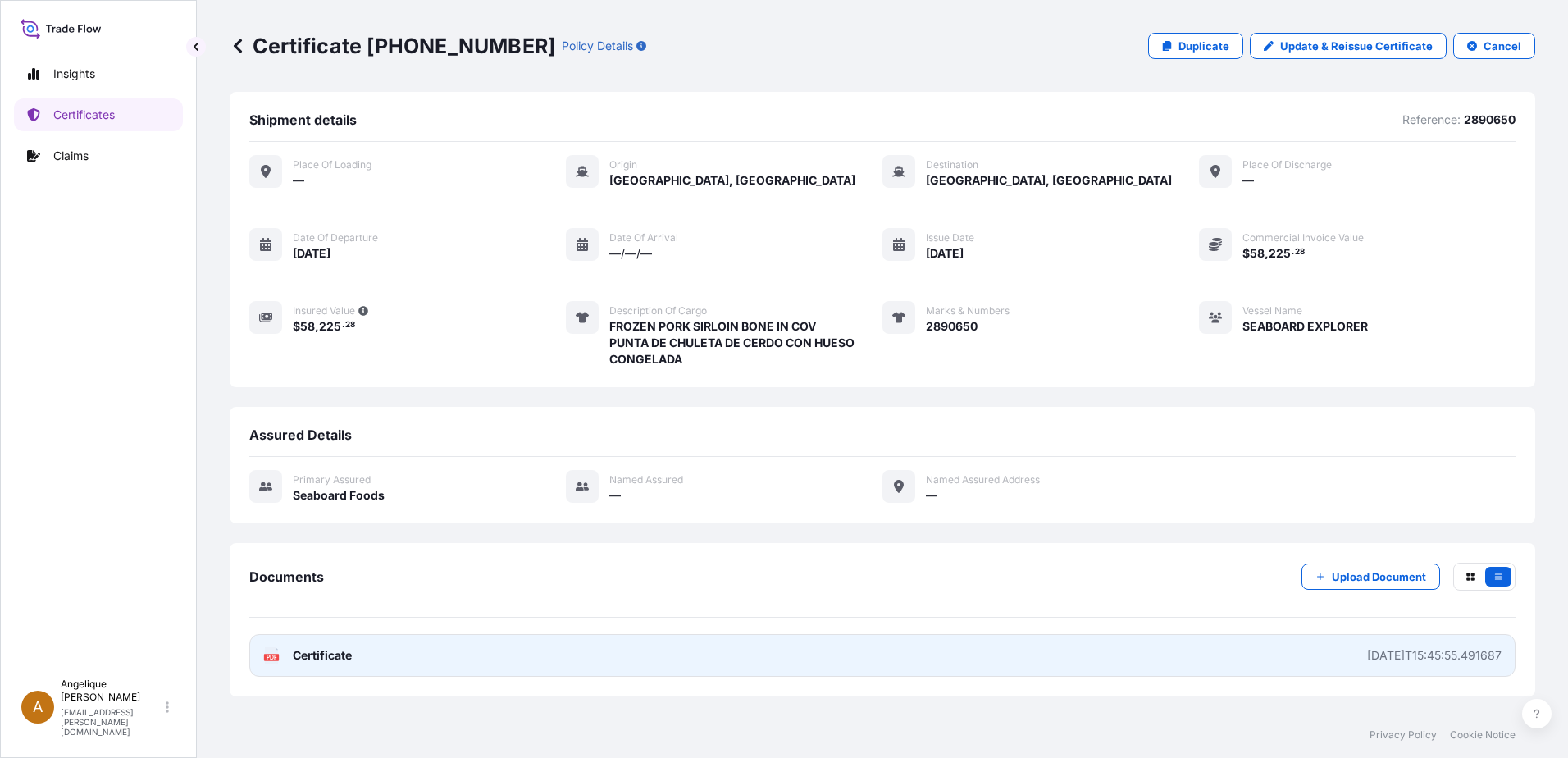
click at [770, 653] on link "PDF Certificate [DATE]T15:45:55.491687" at bounding box center [882, 655] width 1266 height 43
